Goal: Find specific page/section: Find specific page/section

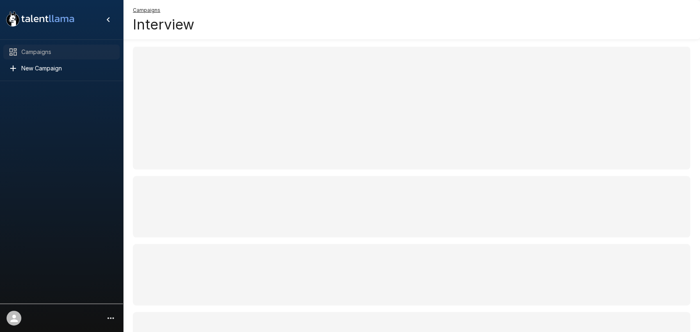
click at [26, 54] on span "Campaigns" at bounding box center [67, 52] width 92 height 8
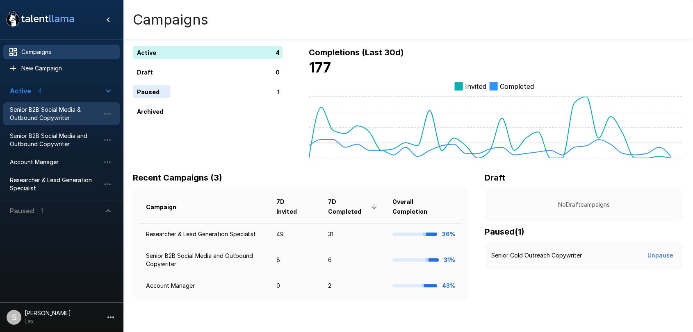
click at [37, 112] on span "Senior B2B Social Media & Outbound Copywriter" at bounding box center [55, 114] width 90 height 16
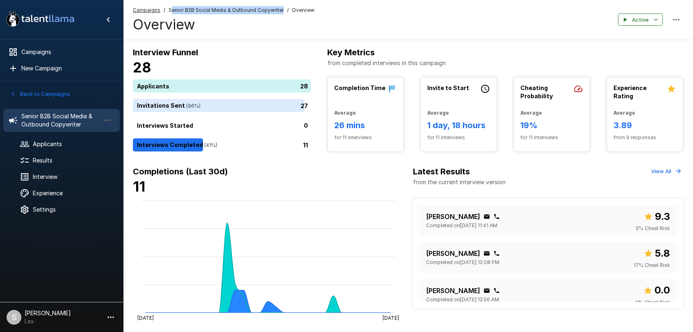
drag, startPoint x: 166, startPoint y: 11, endPoint x: 283, endPoint y: 11, distance: 116.8
click at [283, 11] on div "Campaigns / Senior B2B Social Media & Outbound Copywriter / Overview" at bounding box center [224, 10] width 182 height 8
copy span "Senior B2B Social Media & Outbound Copywriter"
